Goal: Find specific page/section

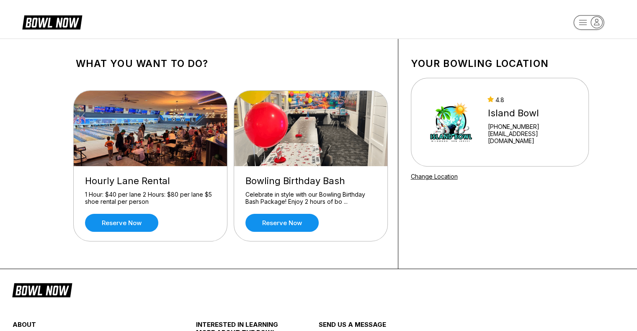
click at [575, 30] on icon "button" at bounding box center [589, 23] width 46 height 17
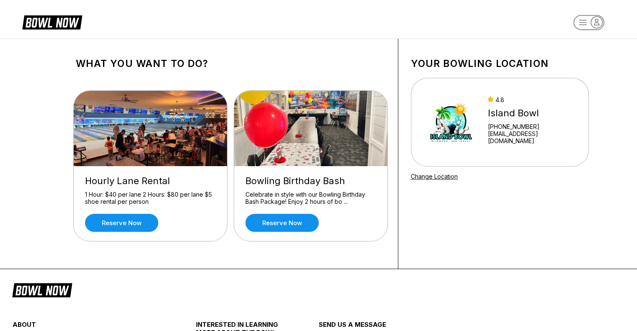
click at [575, 30] on icon "button" at bounding box center [589, 23] width 46 height 17
